Goal: Task Accomplishment & Management: Manage account settings

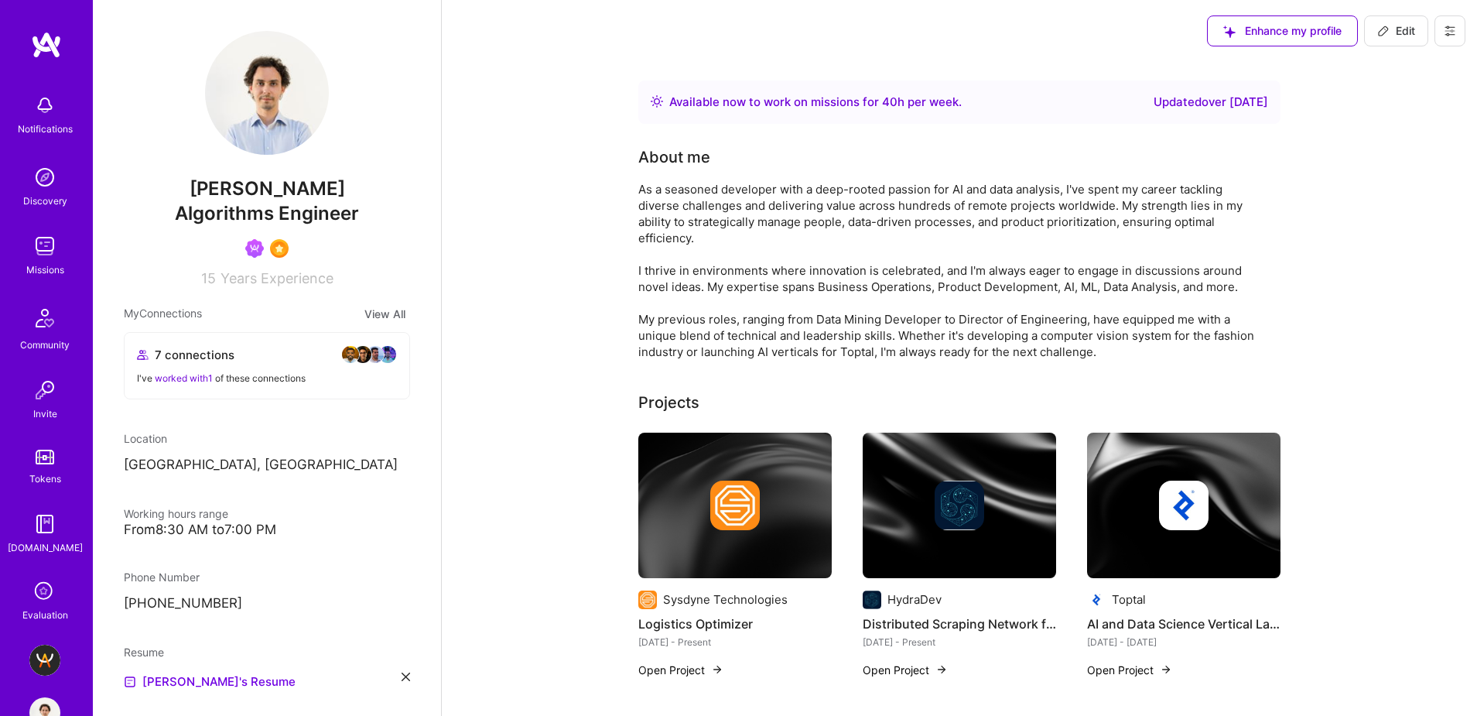
click at [46, 656] on img at bounding box center [44, 660] width 31 height 31
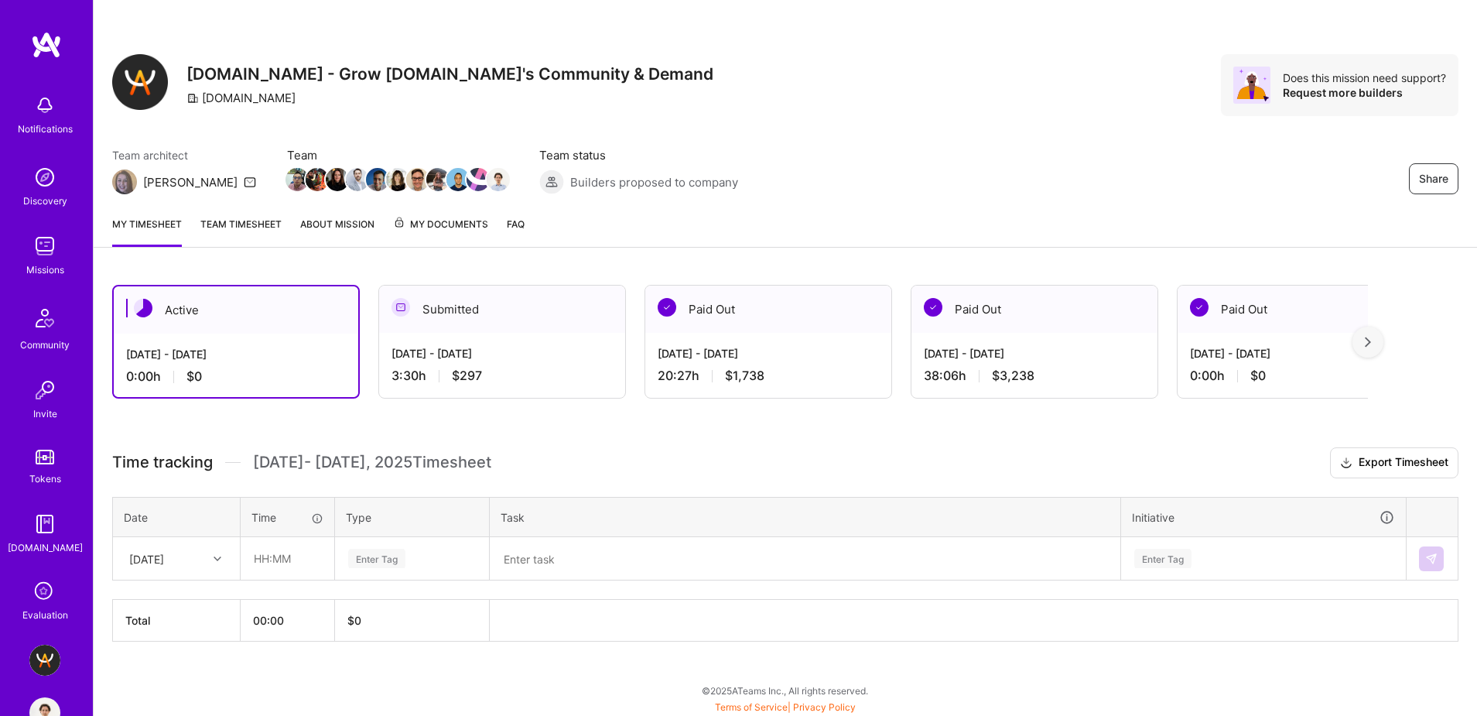
click at [444, 228] on span "My Documents" at bounding box center [440, 224] width 95 height 17
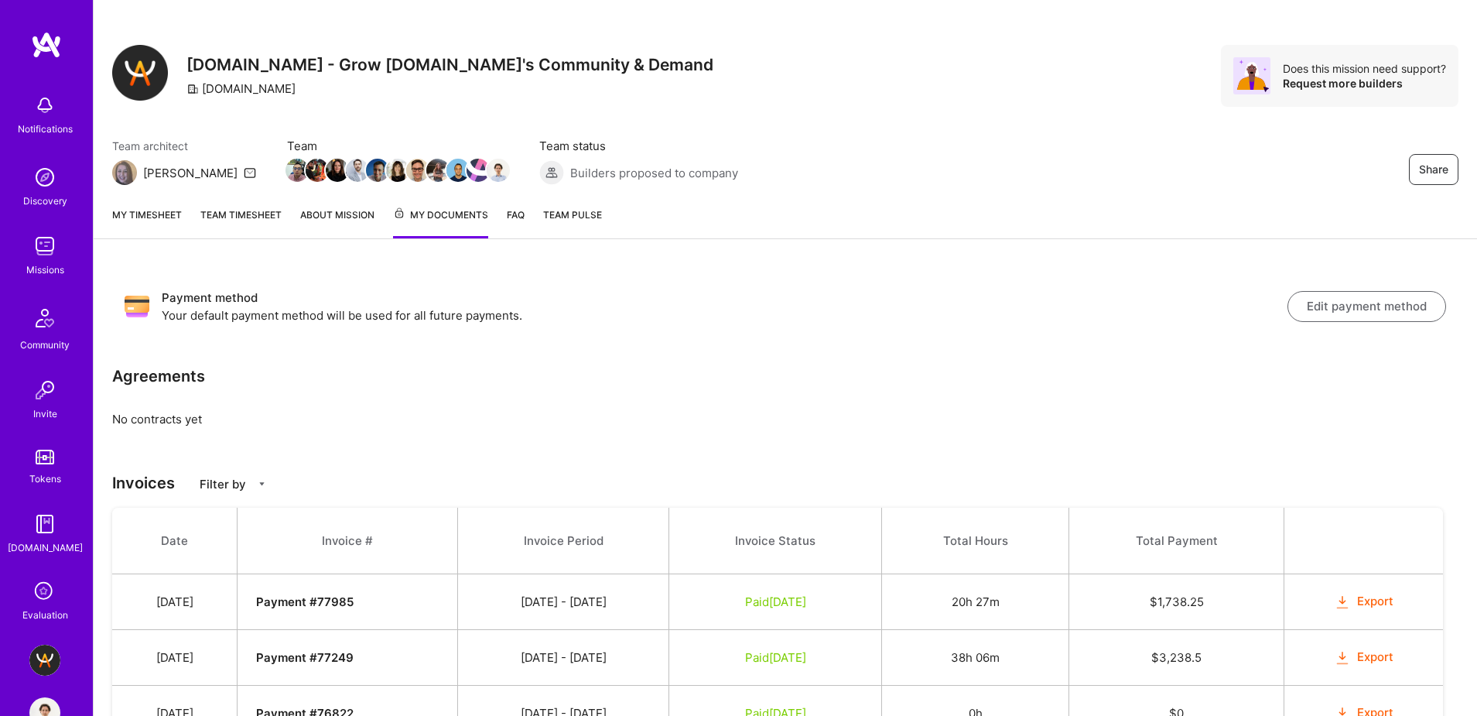
scroll to position [6, 0]
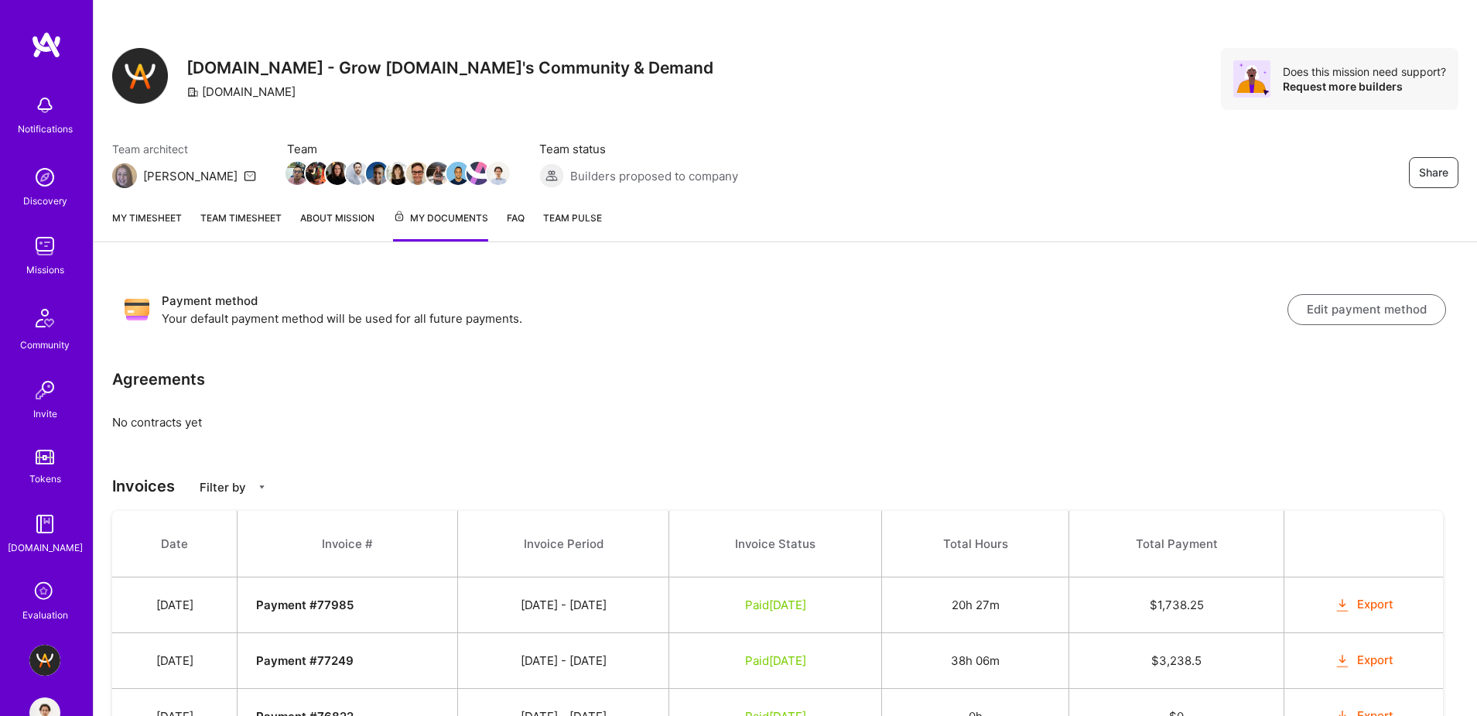
click at [230, 224] on link "Team timesheet" at bounding box center [240, 226] width 81 height 32
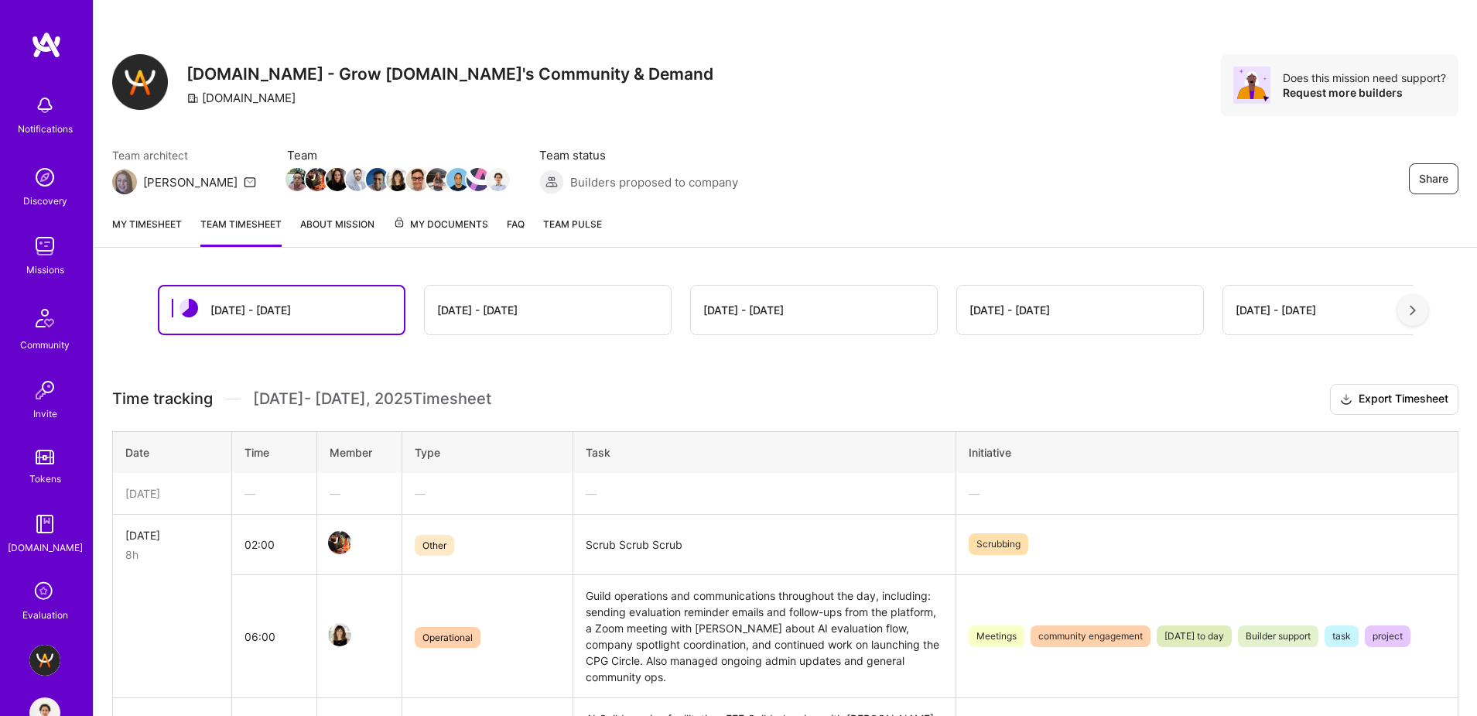
click at [144, 222] on link "My timesheet" at bounding box center [147, 231] width 70 height 31
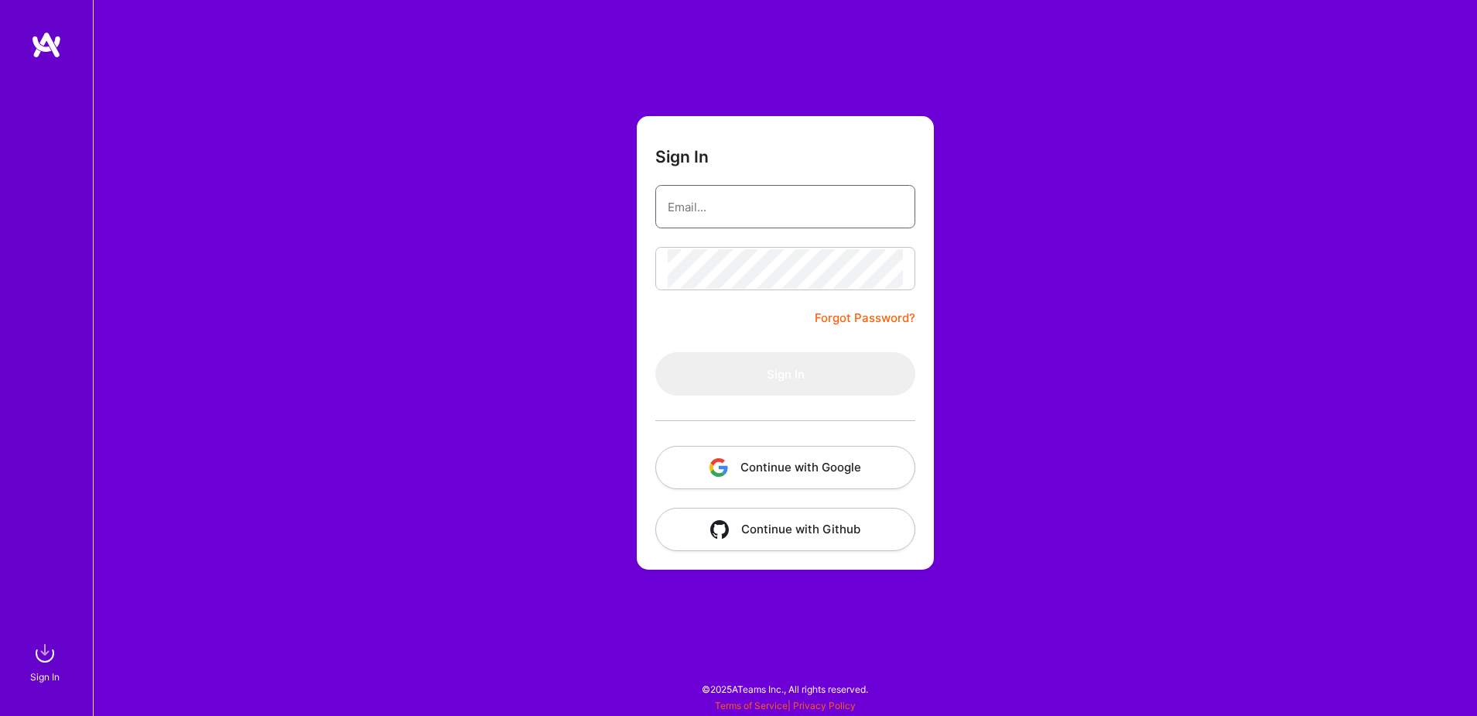
type input "[EMAIL_ADDRESS][DOMAIN_NAME]"
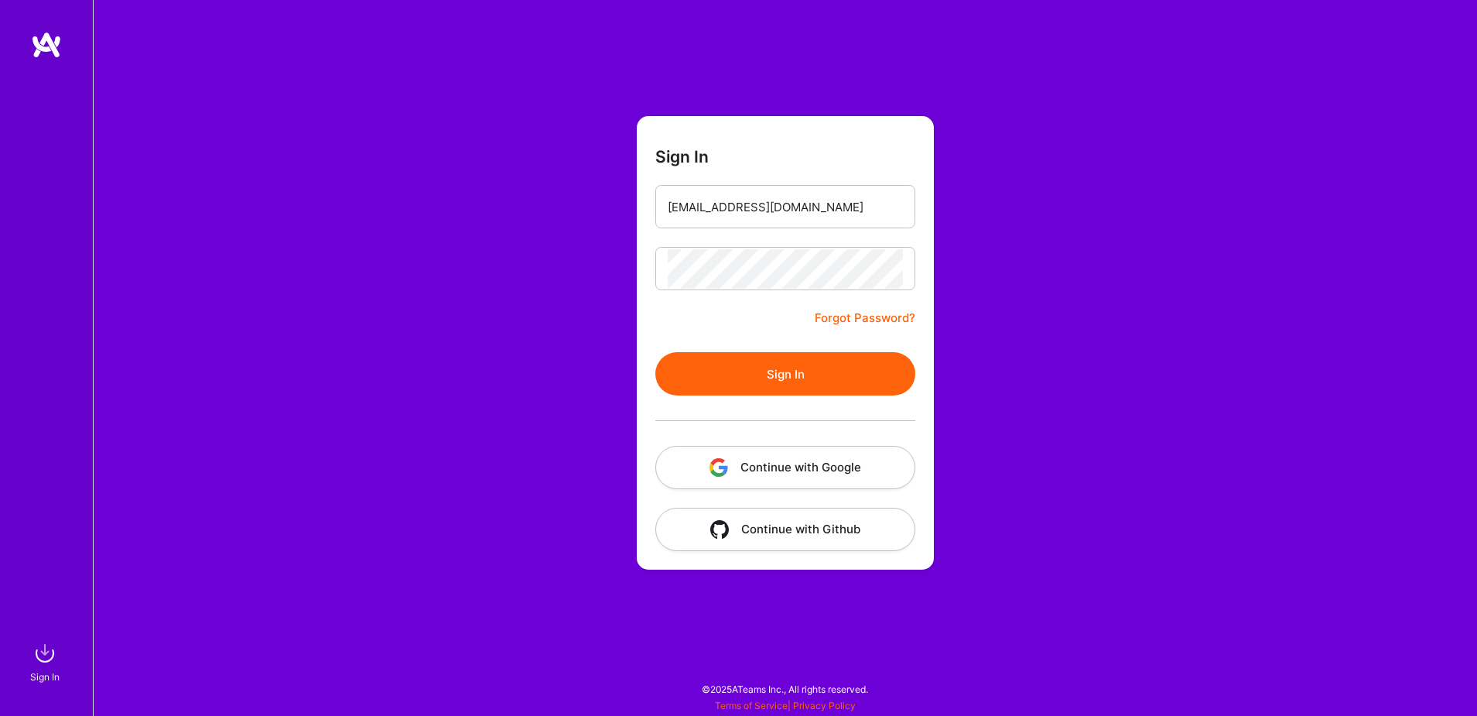
click at [788, 467] on button "Continue with Google" at bounding box center [785, 467] width 260 height 43
